Goal: Find specific page/section: Find specific page/section

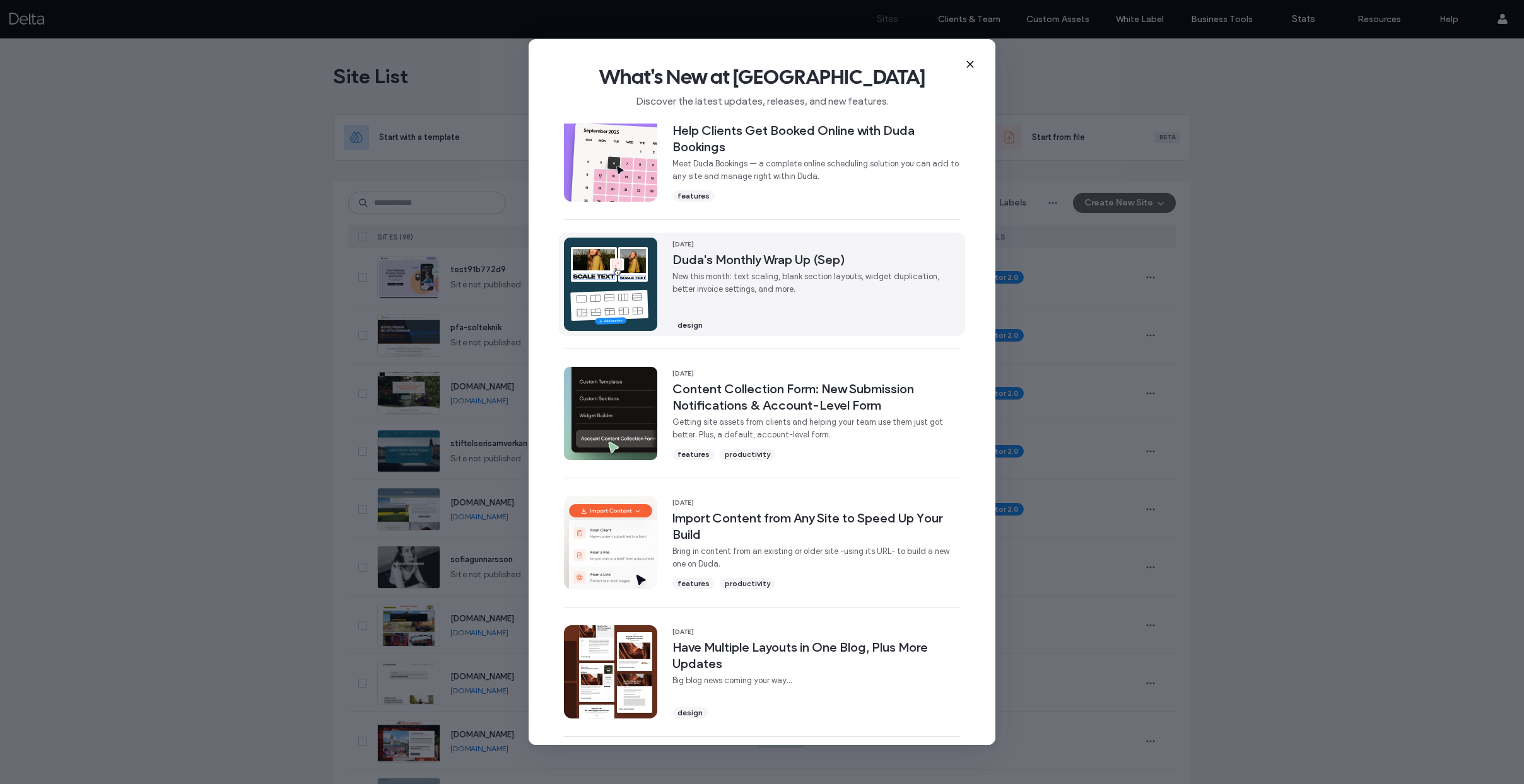
scroll to position [21, 0]
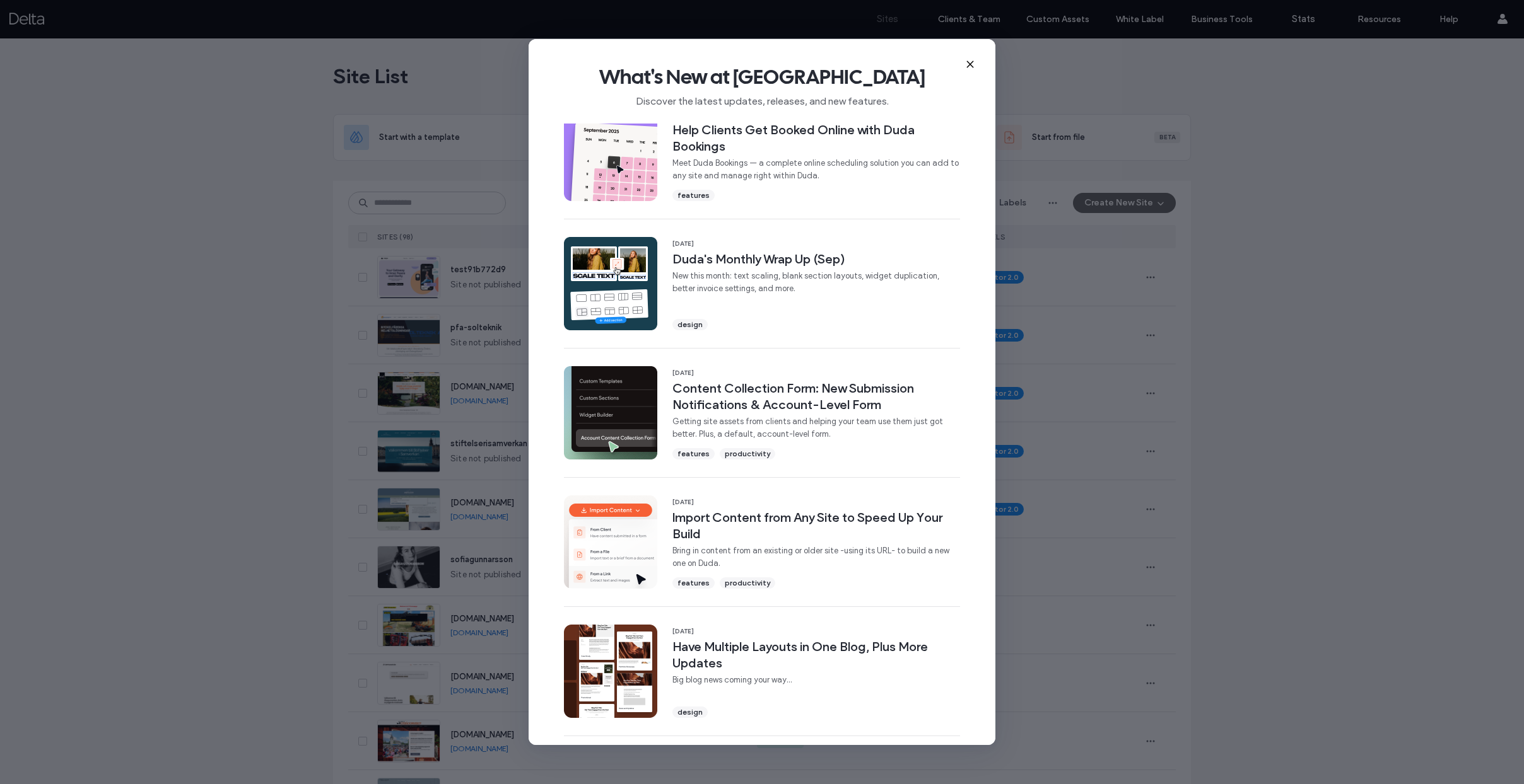
click at [970, 64] on use at bounding box center [969, 64] width 6 height 6
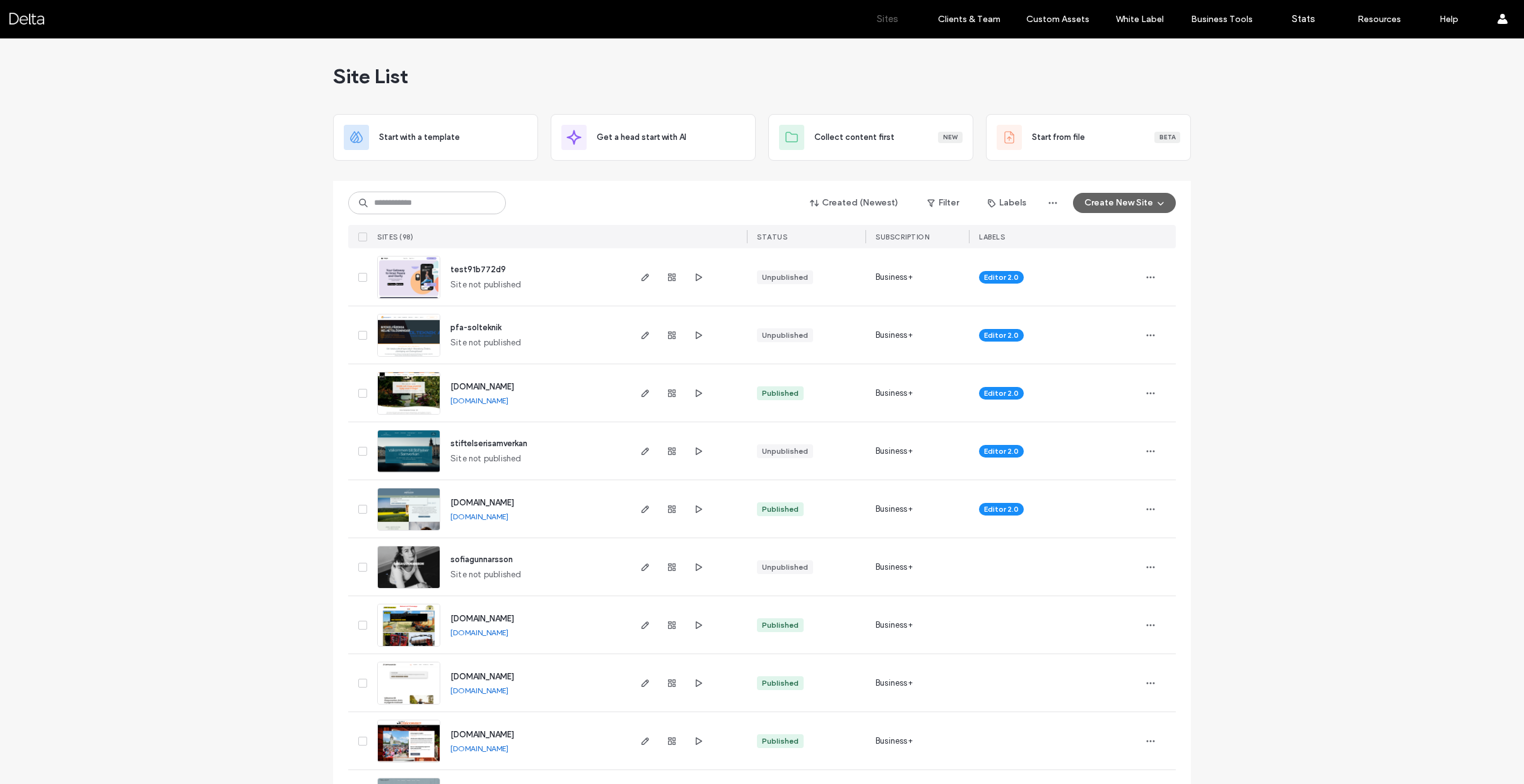
click at [460, 271] on span "test91b772d9" at bounding box center [478, 270] width 56 height 10
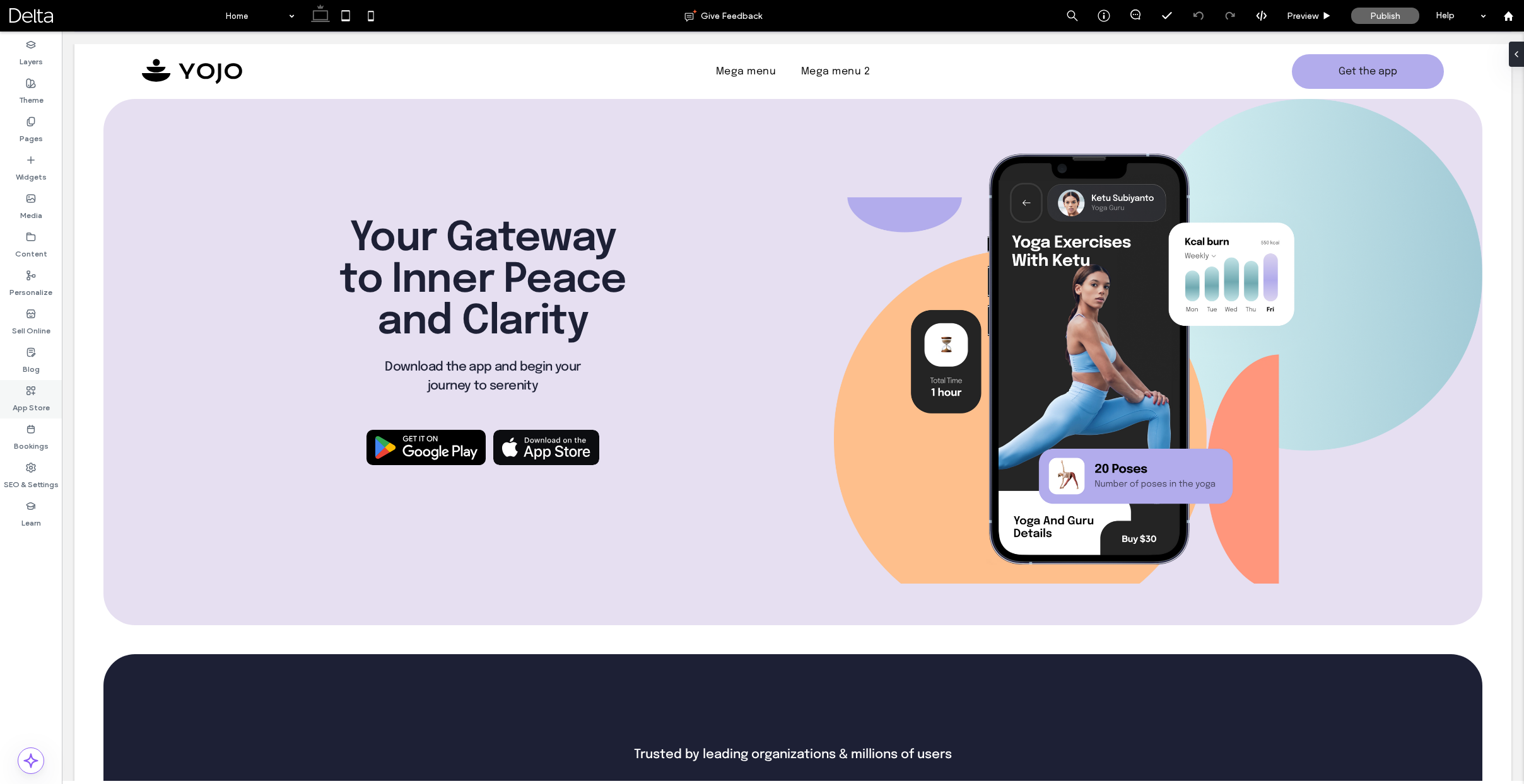
click at [35, 389] on icon at bounding box center [30, 391] width 10 height 10
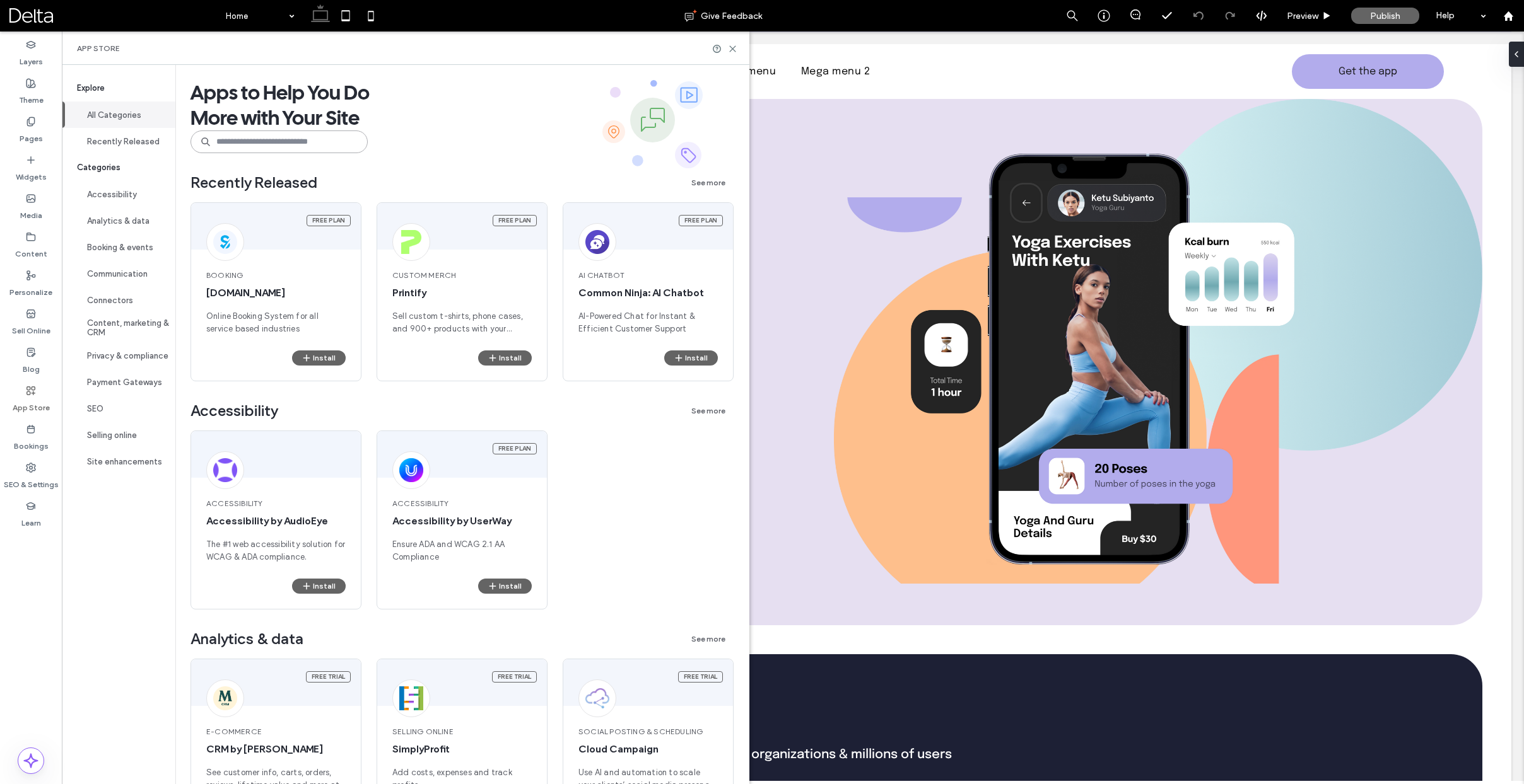
click at [231, 144] on input at bounding box center [279, 142] width 177 height 22
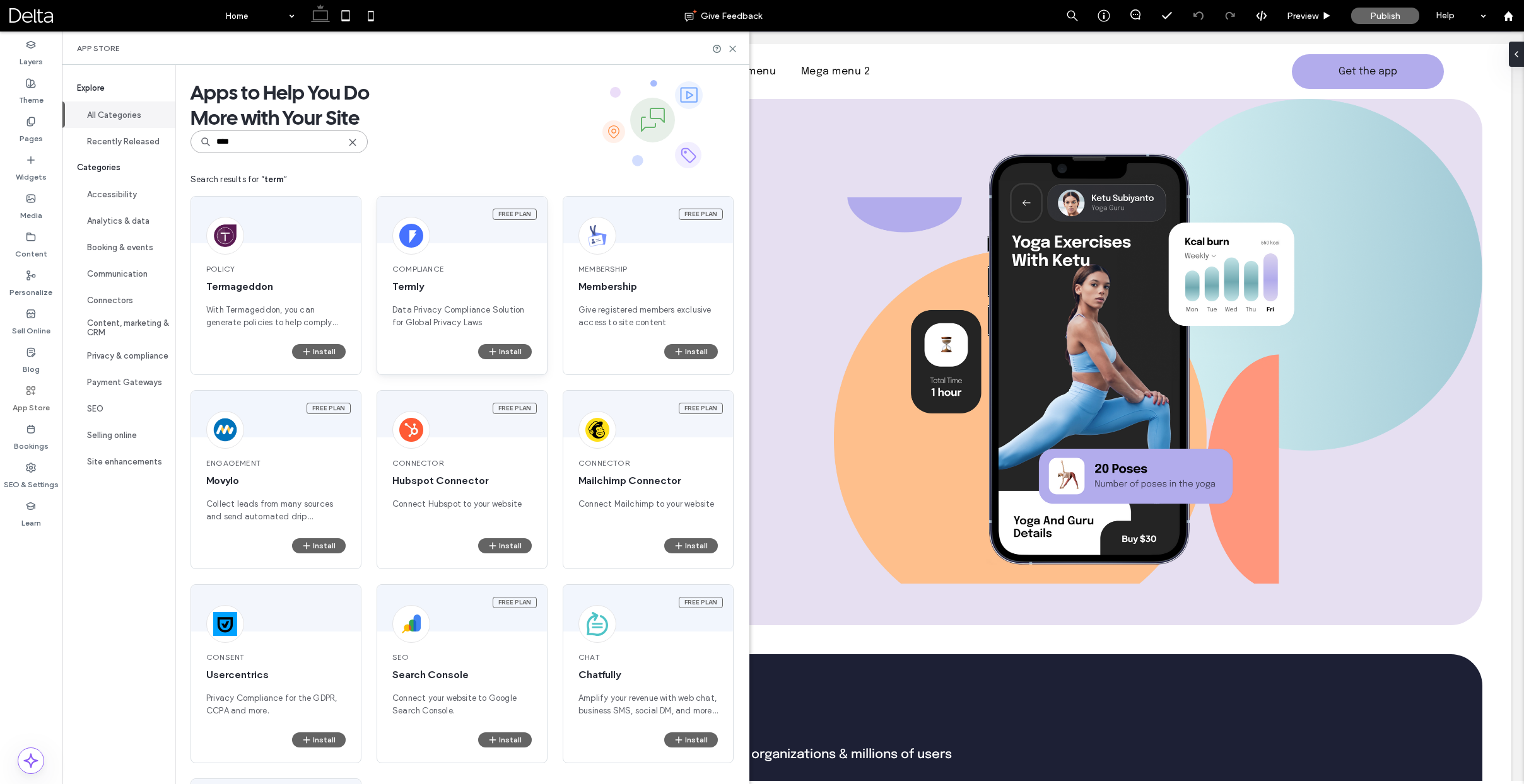
type input "****"
click at [436, 246] on div "Free plan Compliance Termly Data Privacy Compliance Solution for Global Privacy…" at bounding box center [462, 286] width 171 height 179
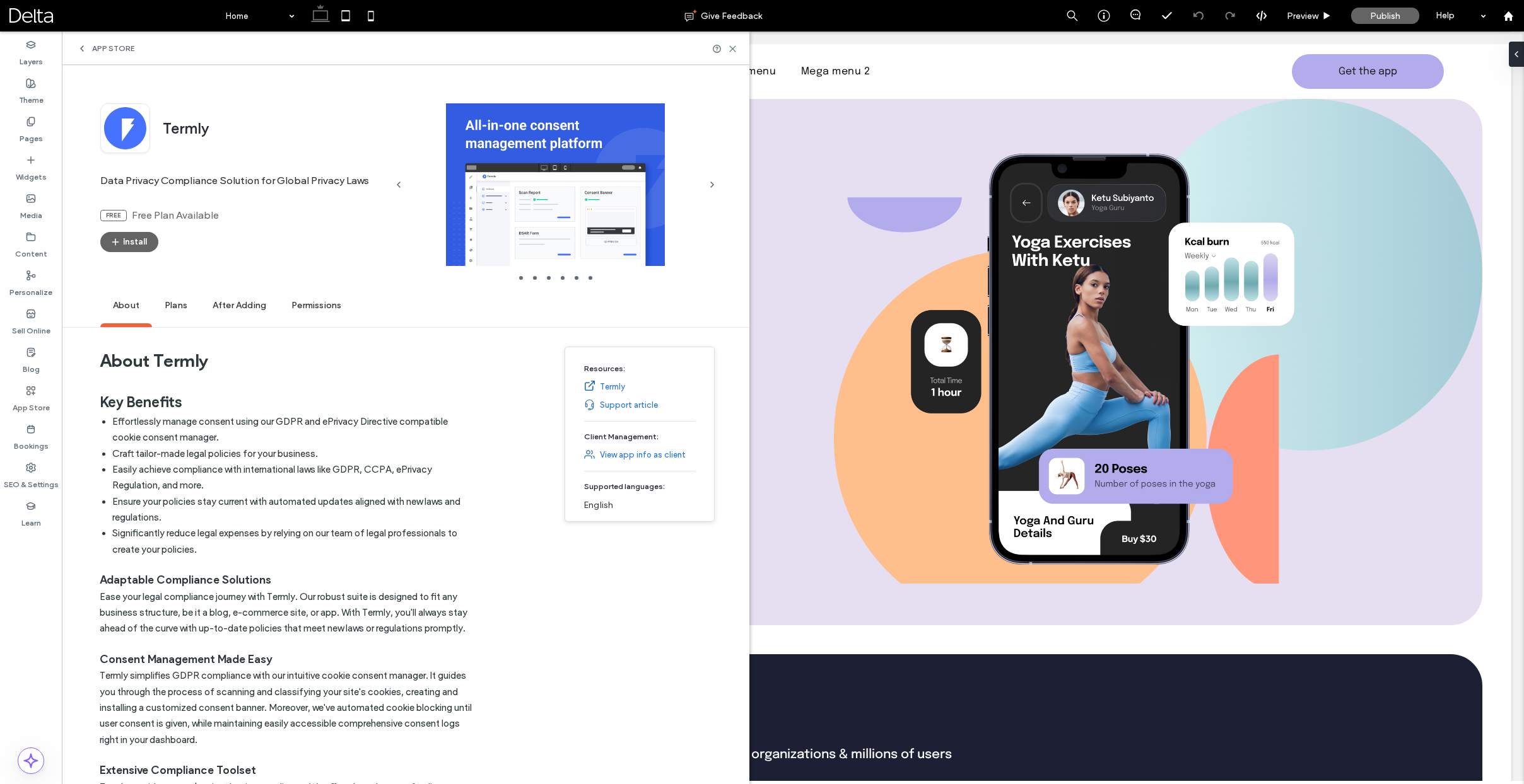
click at [176, 308] on span "Plans" at bounding box center [176, 305] width 48 height 34
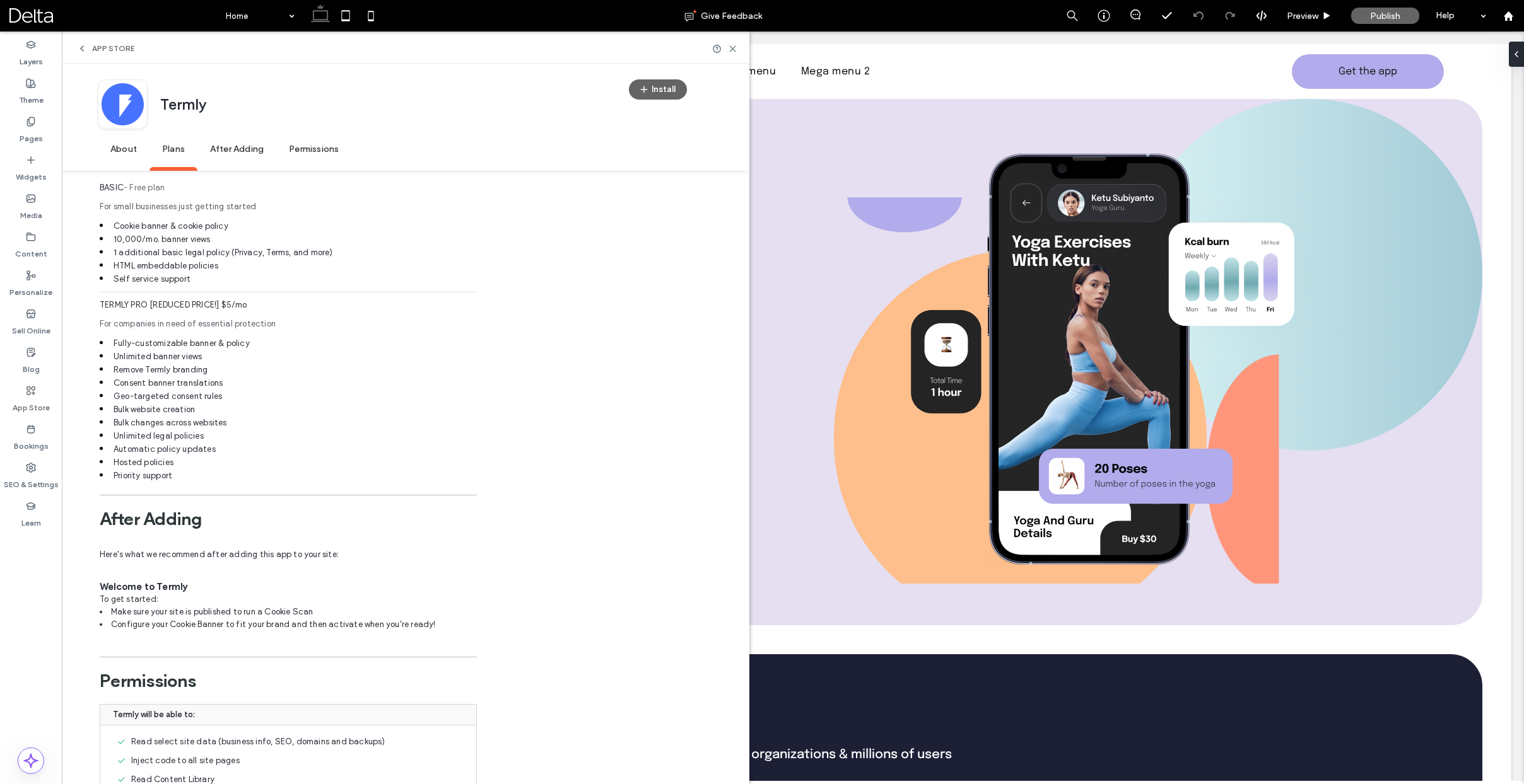
scroll to position [869, 0]
